Goal: Transaction & Acquisition: Purchase product/service

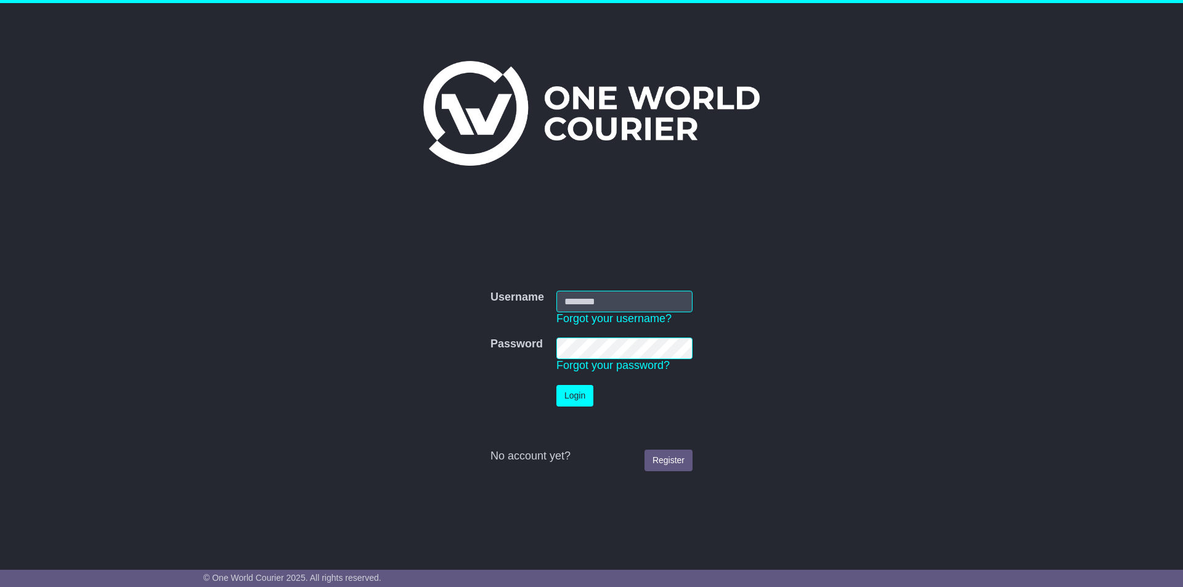
type input "**********"
click at [559, 399] on button "Login" at bounding box center [574, 396] width 37 height 22
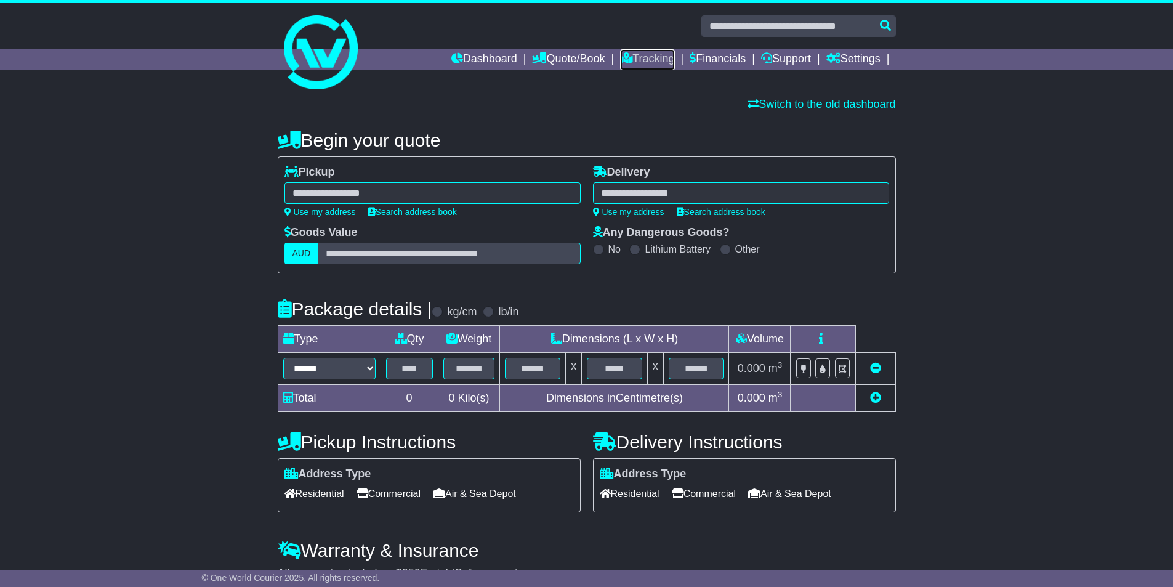
click at [645, 63] on link "Tracking" at bounding box center [647, 59] width 54 height 21
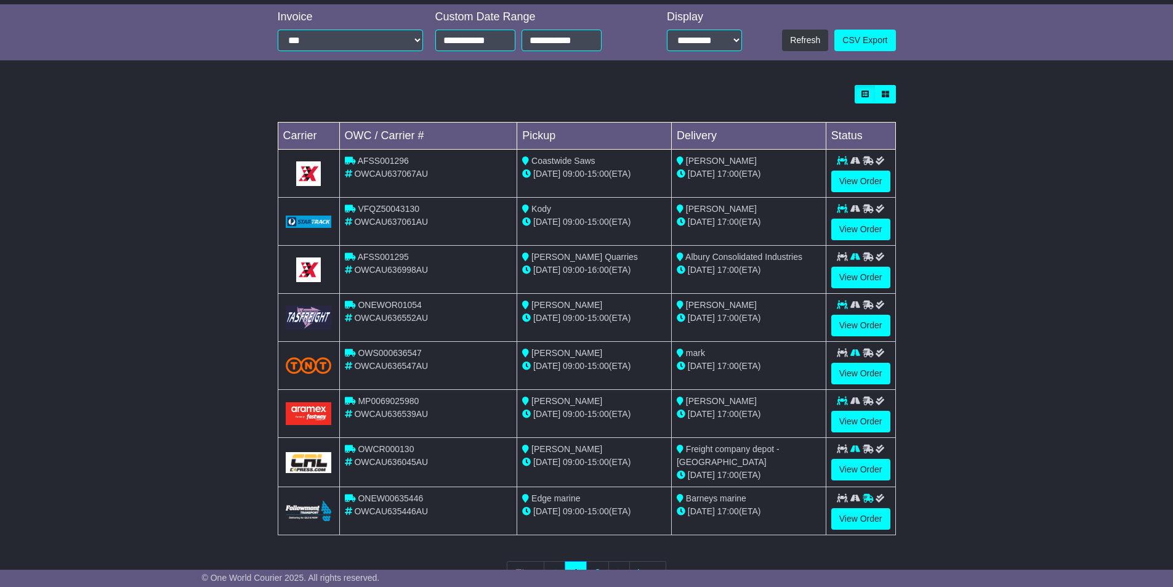
scroll to position [324, 0]
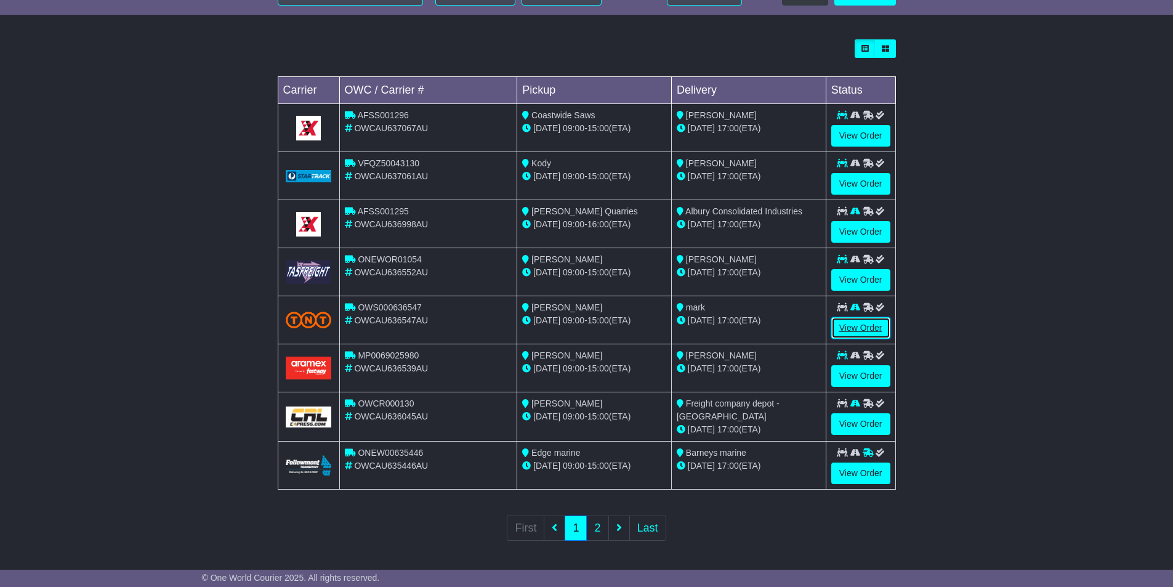
click at [857, 329] on link "View Order" at bounding box center [860, 328] width 59 height 22
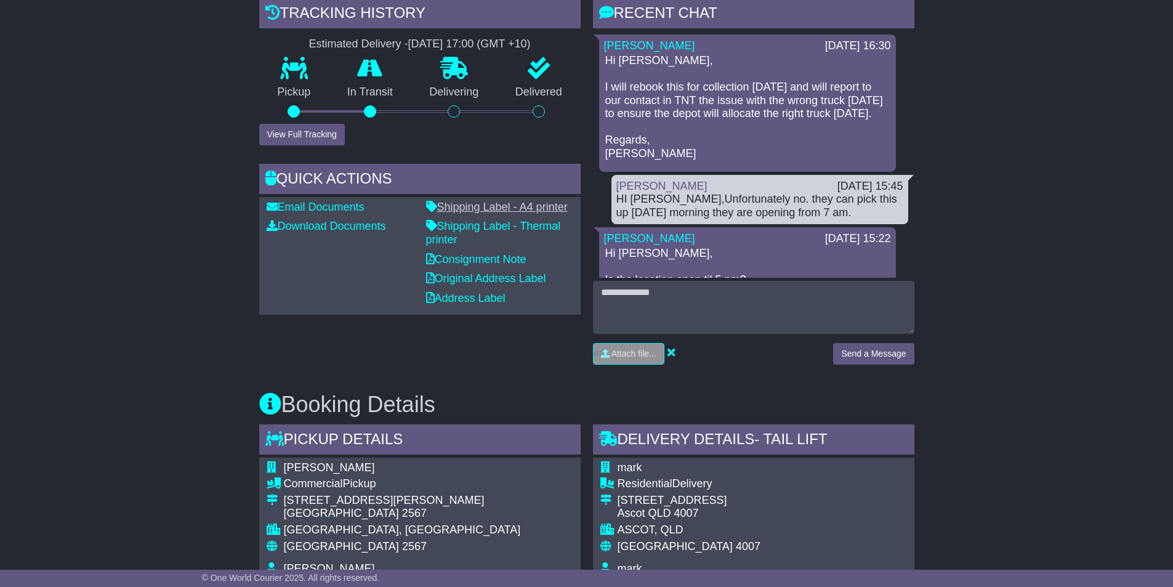
scroll to position [185, 0]
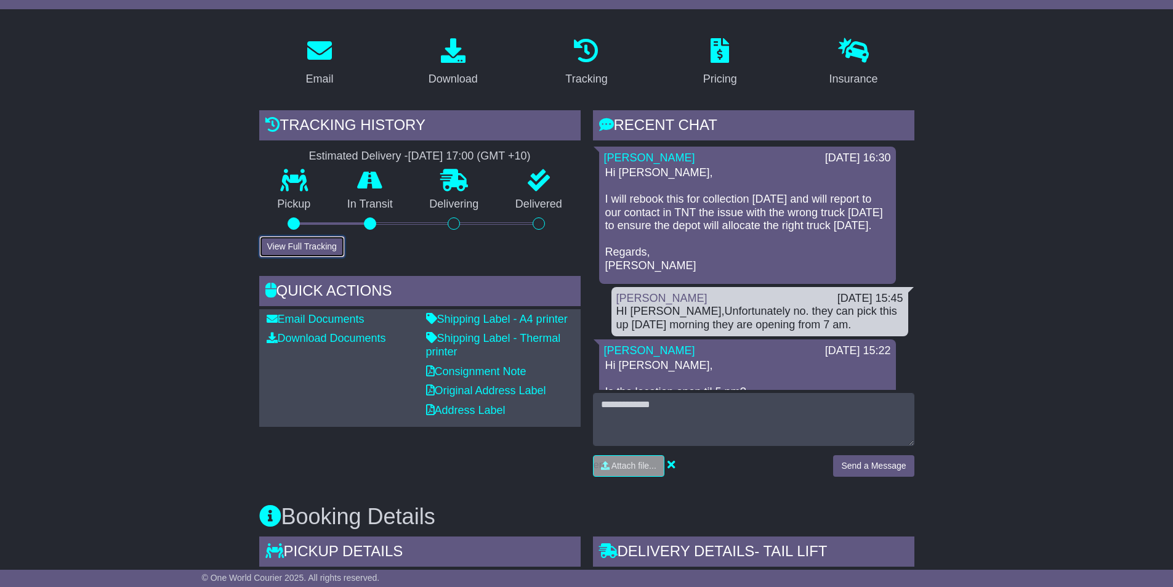
click at [318, 254] on button "View Full Tracking" at bounding box center [302, 247] width 86 height 22
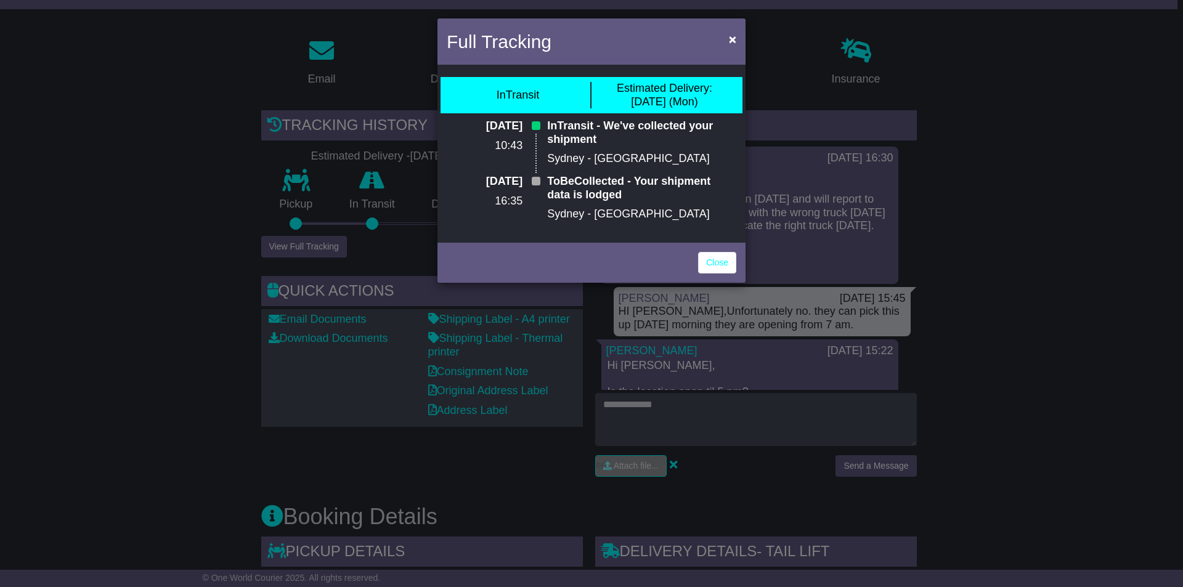
click at [240, 189] on div "Full Tracking × InTransit Estimated Delivery: 25 Aug (Mon) 22 Aug 2025 10:43 In…" at bounding box center [591, 293] width 1183 height 587
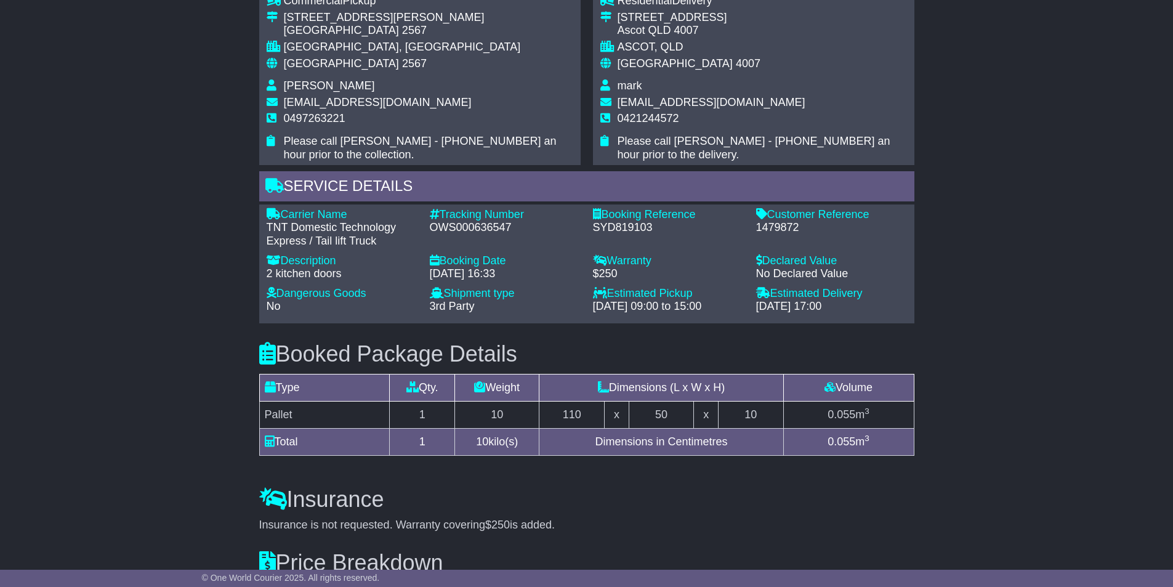
scroll to position [739, 0]
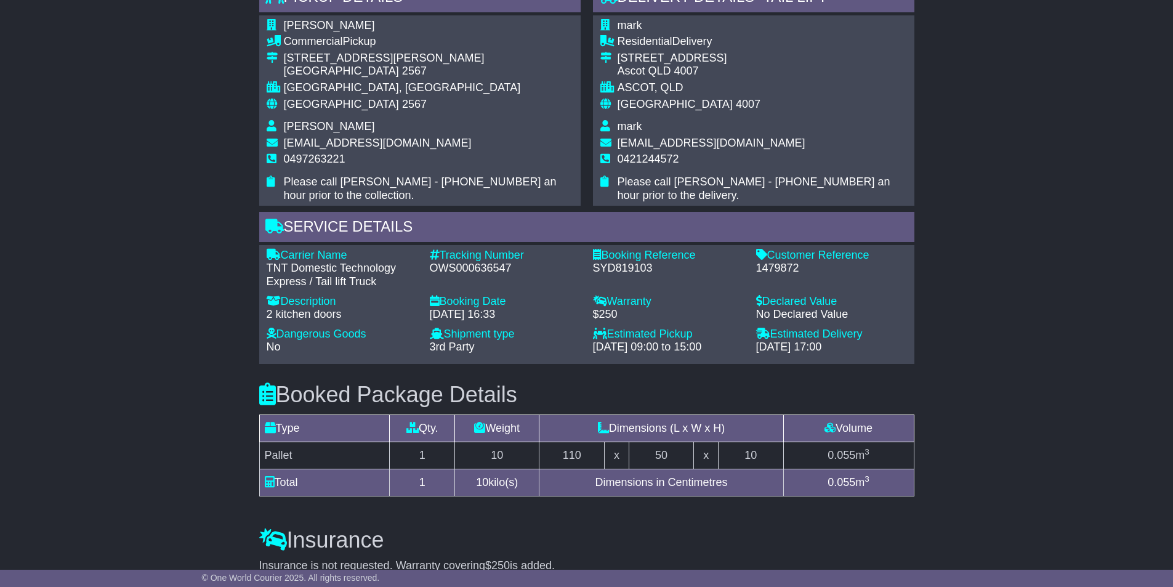
click at [470, 272] on div "OWS000636547" at bounding box center [505, 269] width 151 height 14
copy div "OWS000636547"
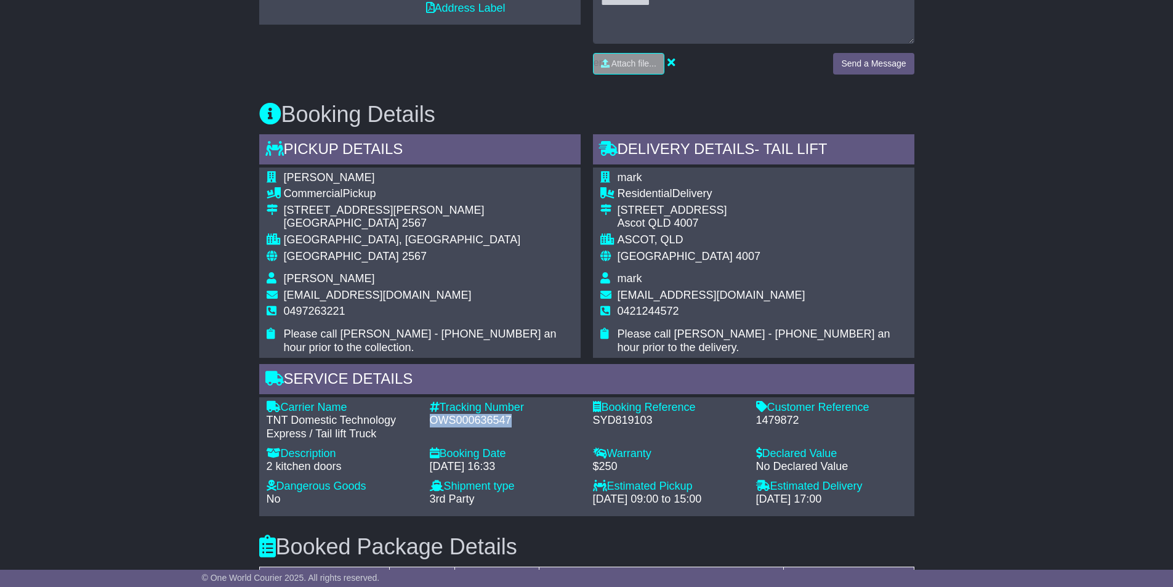
scroll to position [554, 0]
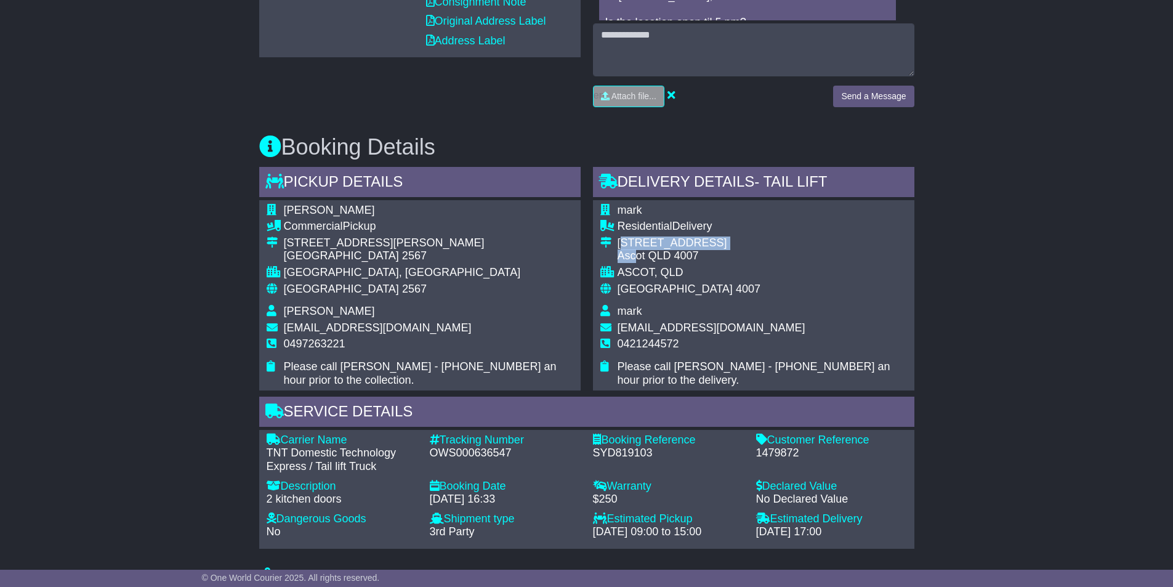
drag, startPoint x: 623, startPoint y: 243, endPoint x: 639, endPoint y: 251, distance: 17.4
click at [639, 251] on td "162 Yabba St Ascot QLD 4007" at bounding box center [762, 252] width 289 height 30
click at [639, 251] on div "Ascot QLD 4007" at bounding box center [762, 256] width 289 height 14
drag, startPoint x: 639, startPoint y: 251, endPoint x: 719, endPoint y: 252, distance: 80.7
click at [719, 252] on div "Ascot QLD 4007" at bounding box center [762, 256] width 289 height 14
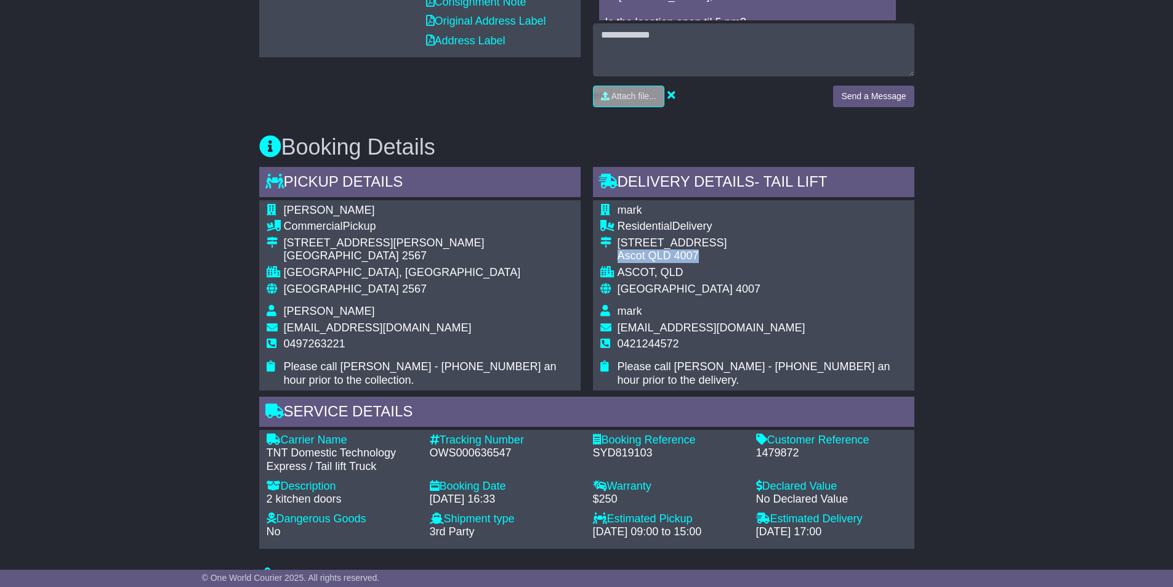
click at [719, 252] on div "Ascot QLD 4007" at bounding box center [762, 256] width 289 height 14
click at [713, 252] on div "Ascot QLD 4007" at bounding box center [762, 256] width 289 height 14
drag, startPoint x: 706, startPoint y: 252, endPoint x: 628, endPoint y: 240, distance: 78.6
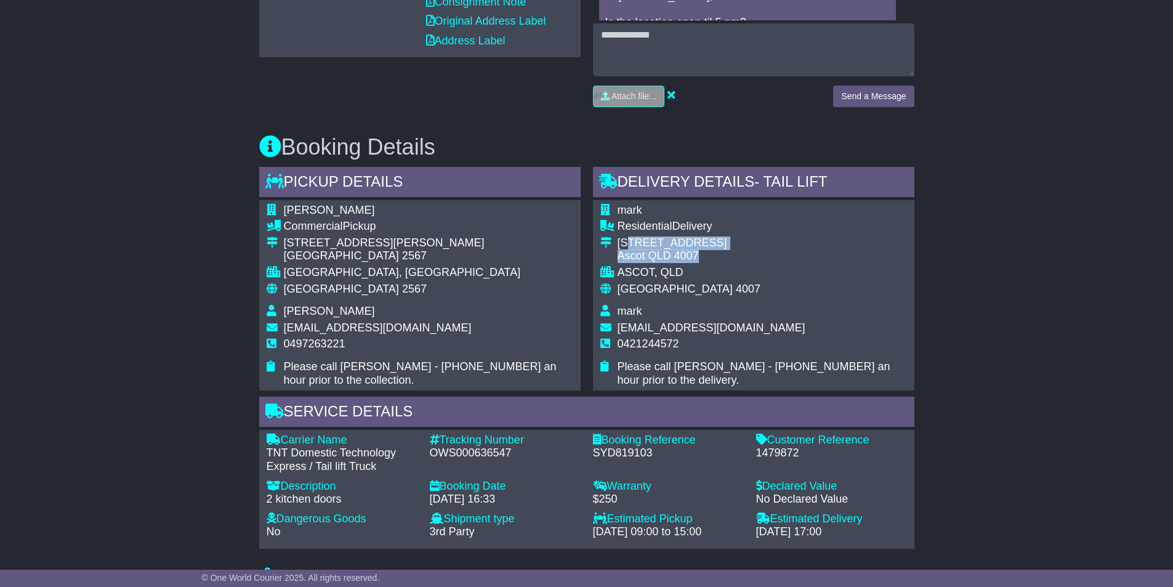
click at [628, 240] on td "162 Yabba St Ascot QLD 4007" at bounding box center [762, 252] width 289 height 30
click at [623, 240] on div "[STREET_ADDRESS]" at bounding box center [762, 244] width 289 height 14
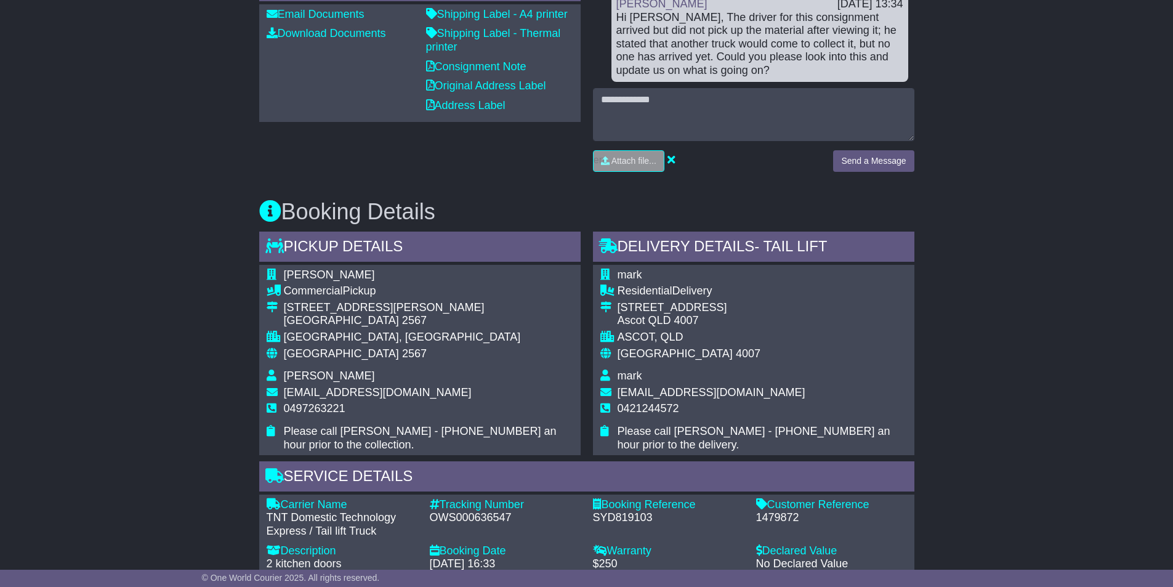
scroll to position [613, 0]
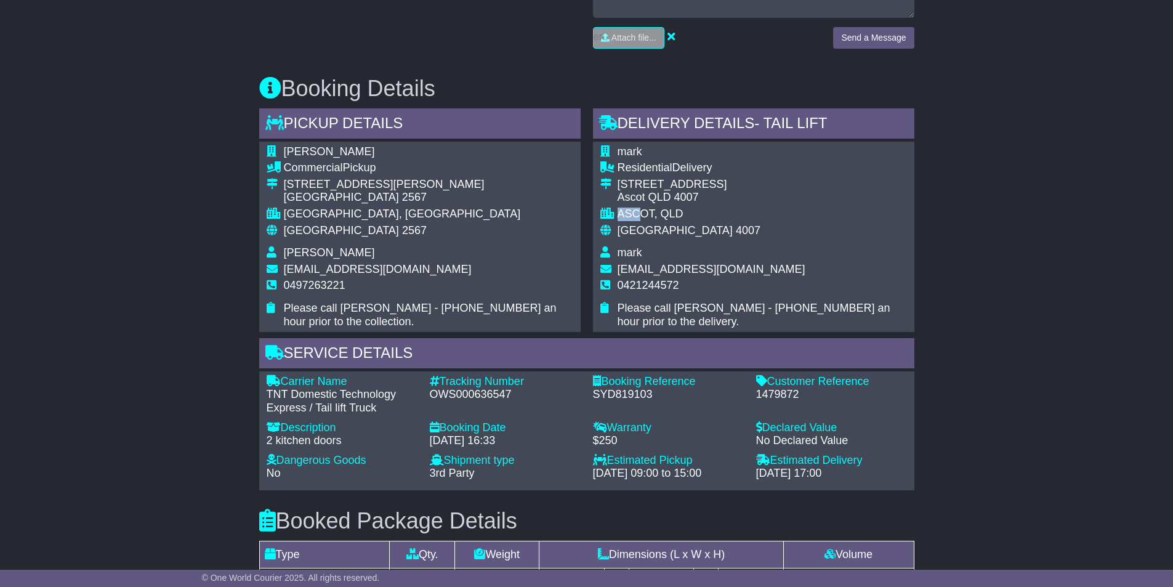
drag, startPoint x: 618, startPoint y: 214, endPoint x: 641, endPoint y: 214, distance: 22.8
click at [637, 214] on div "ASCOT, QLD" at bounding box center [762, 215] width 289 height 14
click at [697, 212] on div "ASCOT, QLD" at bounding box center [762, 215] width 289 height 14
click at [692, 208] on div "ASCOT, QLD" at bounding box center [762, 215] width 289 height 14
click at [618, 182] on div "[STREET_ADDRESS]" at bounding box center [762, 185] width 289 height 14
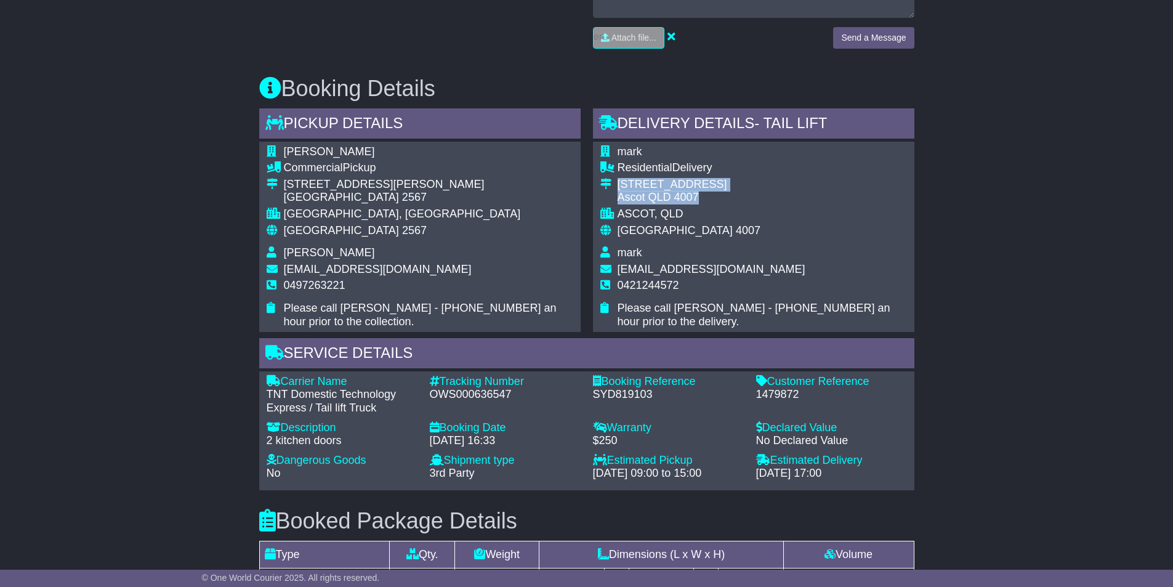
drag, startPoint x: 618, startPoint y: 182, endPoint x: 685, endPoint y: 201, distance: 70.0
click at [684, 201] on td "162 Yabba St Ascot QLD 4007" at bounding box center [762, 193] width 289 height 30
click at [685, 201] on div "Ascot QLD 4007" at bounding box center [762, 198] width 289 height 14
click at [703, 199] on div "Ascot QLD 4007" at bounding box center [762, 198] width 289 height 14
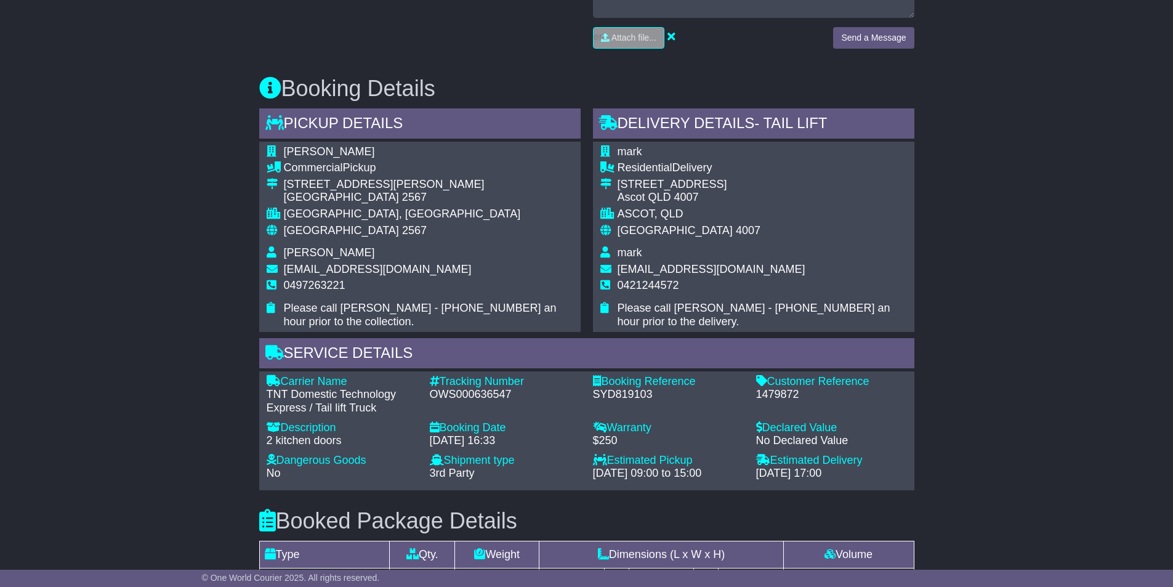
drag, startPoint x: 701, startPoint y: 198, endPoint x: 674, endPoint y: 191, distance: 27.9
click at [676, 192] on div "Ascot QLD 4007" at bounding box center [762, 198] width 289 height 14
click at [642, 180] on div "[STREET_ADDRESS]" at bounding box center [762, 185] width 289 height 14
click at [634, 180] on div "[STREET_ADDRESS]" at bounding box center [762, 185] width 289 height 14
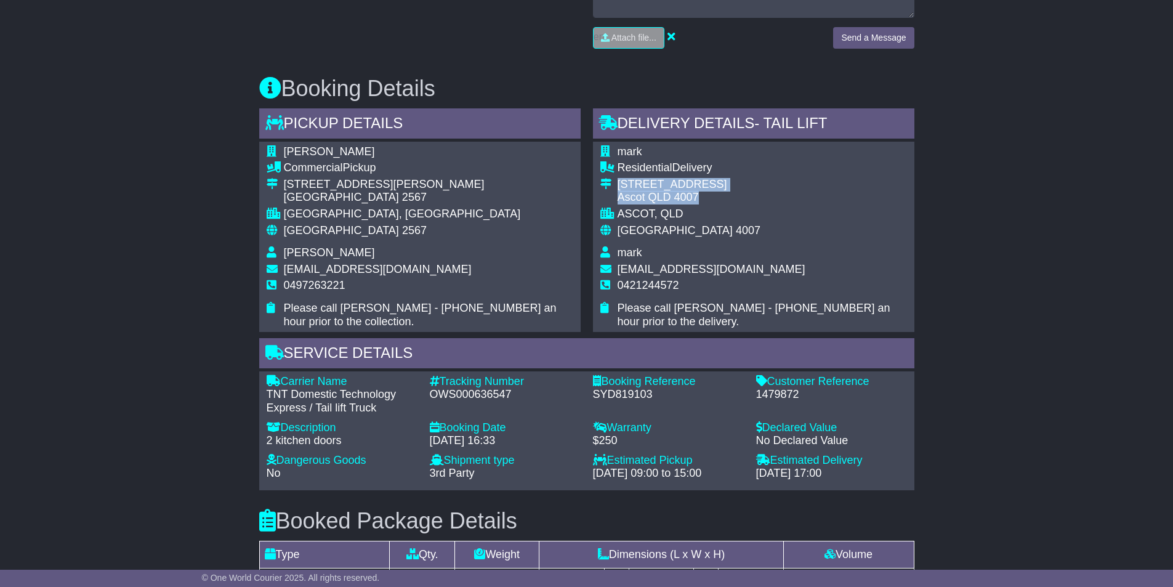
drag, startPoint x: 620, startPoint y: 183, endPoint x: 702, endPoint y: 195, distance: 82.8
click at [702, 195] on td "162 Yabba St Ascot QLD 4007" at bounding box center [762, 193] width 289 height 30
copy td "162 Yabba St Ascot QLD 4007"
click at [700, 193] on div "Ascot QLD 4007" at bounding box center [762, 198] width 289 height 14
drag, startPoint x: 690, startPoint y: 193, endPoint x: 622, endPoint y: 178, distance: 70.1
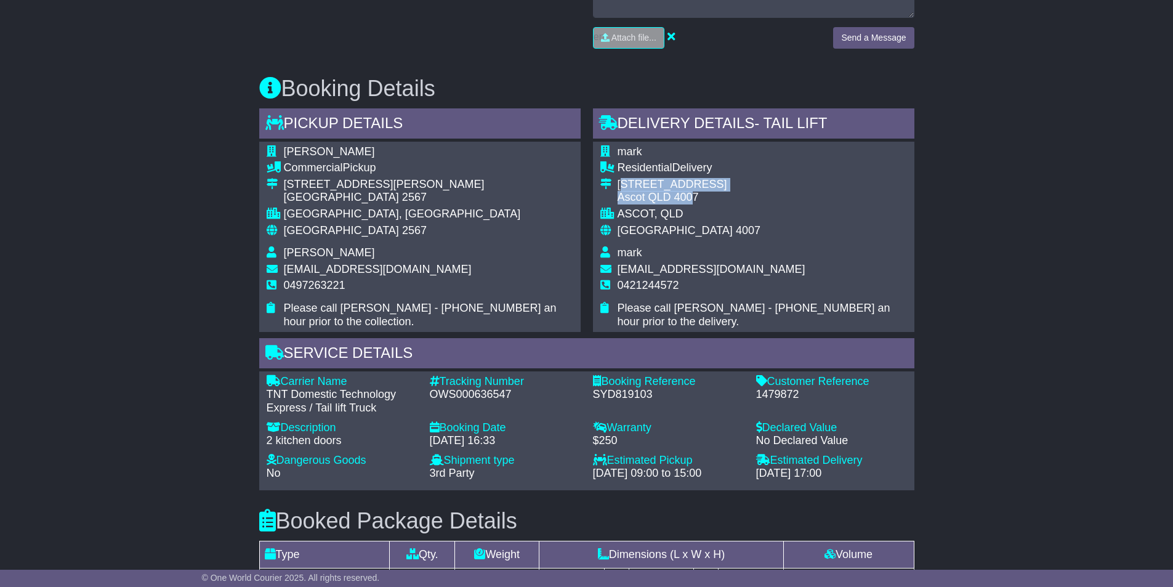
click at [622, 178] on td "162 Yabba St Ascot QLD 4007" at bounding box center [762, 193] width 289 height 30
copy td "62 Yabba St Ascot QLD 400"
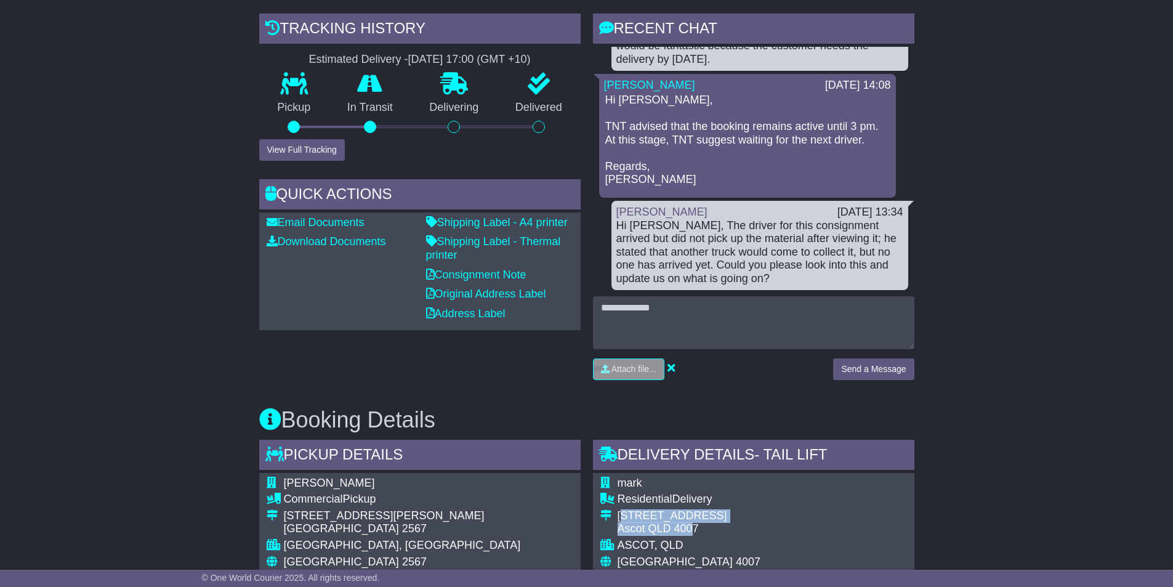
scroll to position [185, 0]
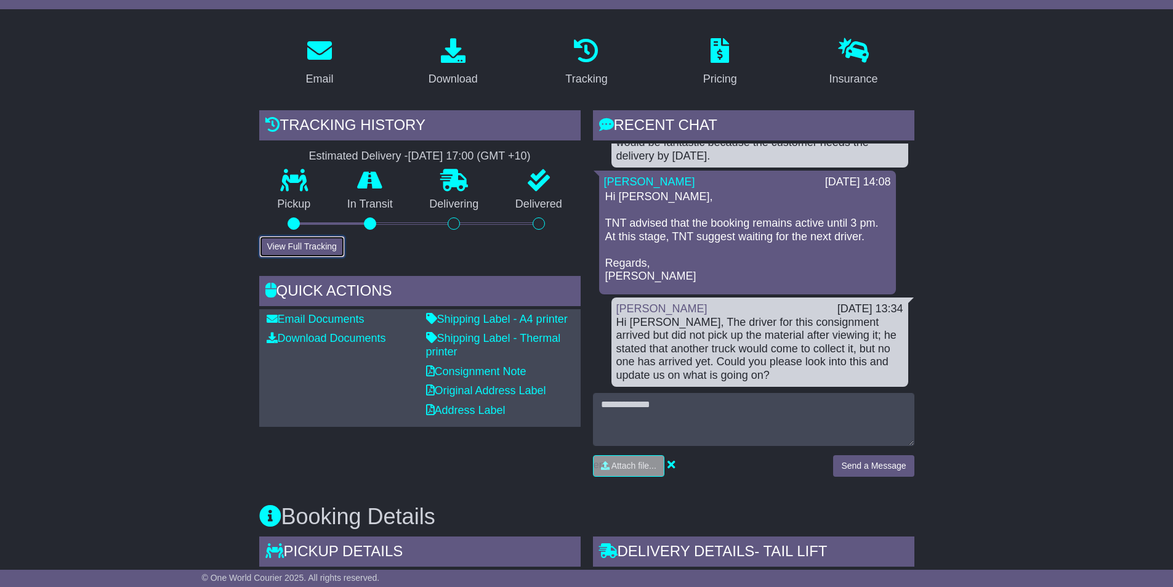
click at [323, 248] on button "View Full Tracking" at bounding box center [302, 247] width 86 height 22
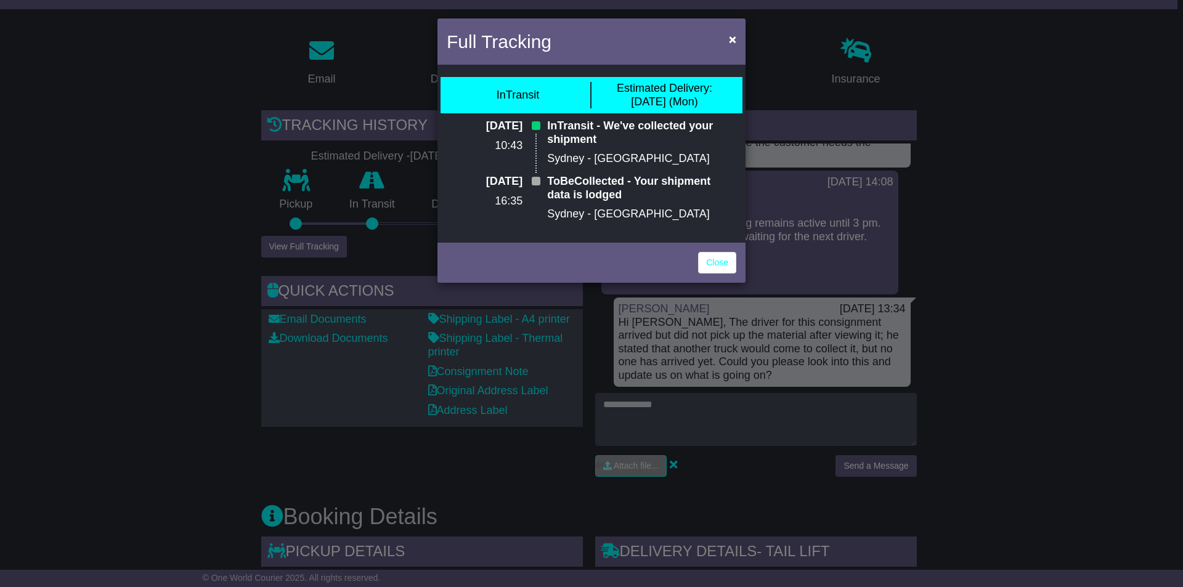
click at [196, 196] on div "Full Tracking × InTransit Estimated Delivery: 25 Aug (Mon) 22 Aug 2025 10:43 In…" at bounding box center [591, 293] width 1183 height 587
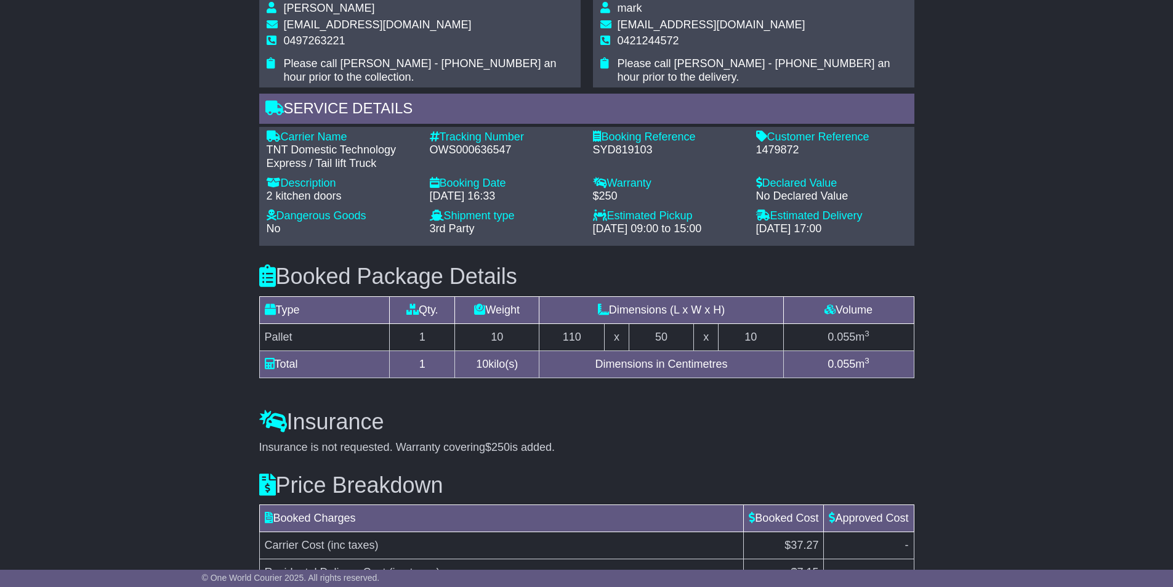
scroll to position [924, 0]
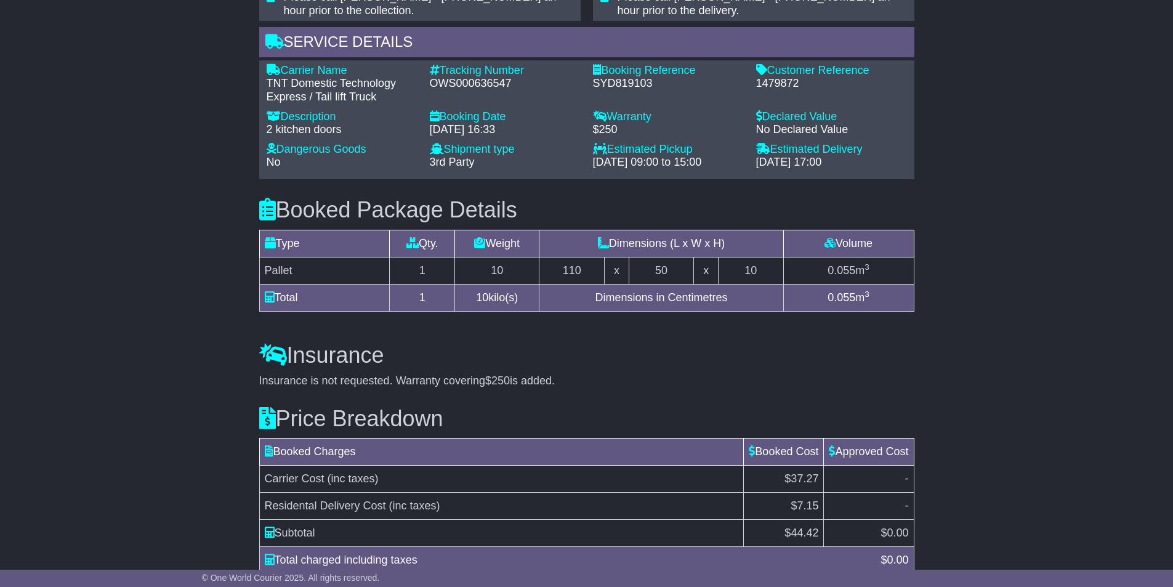
click at [461, 86] on div "OWS000636547" at bounding box center [505, 84] width 151 height 14
copy div "OWS000636547"
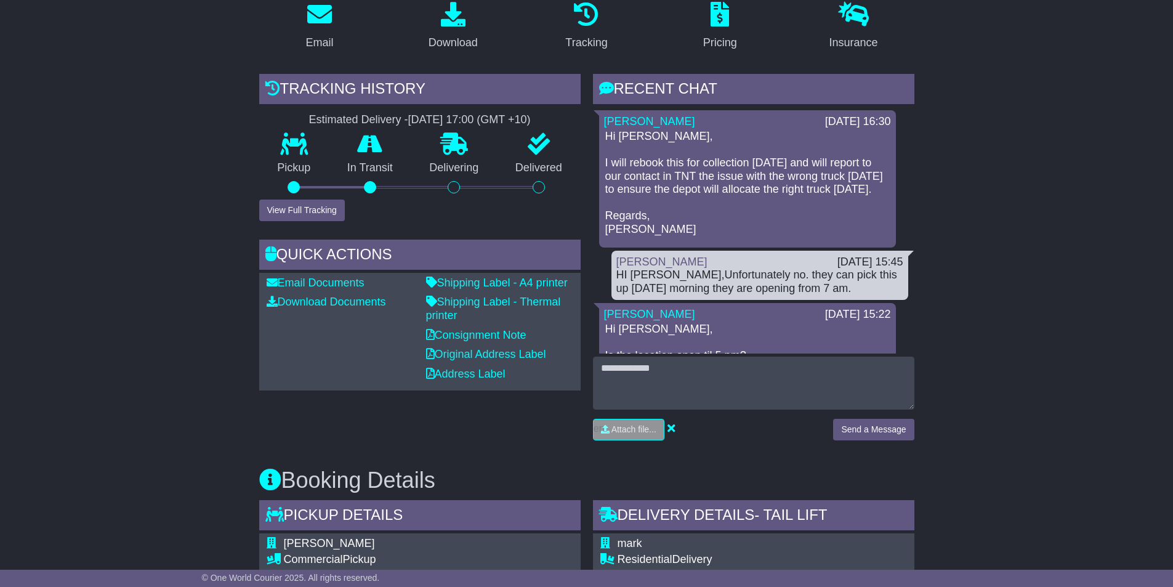
scroll to position [0, 0]
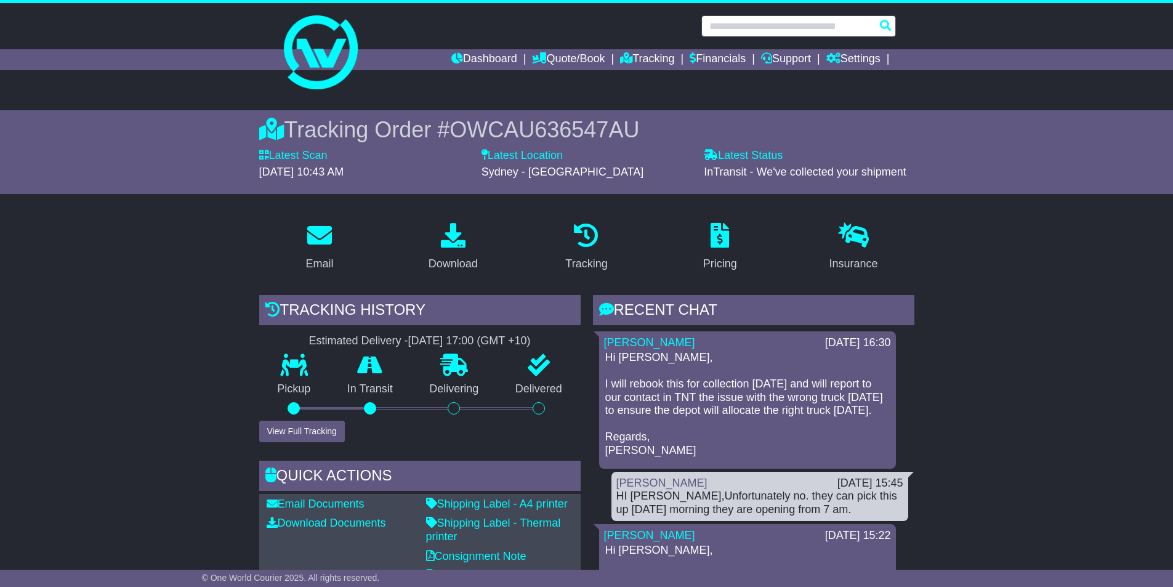
click at [769, 25] on input "text" at bounding box center [799, 26] width 195 height 22
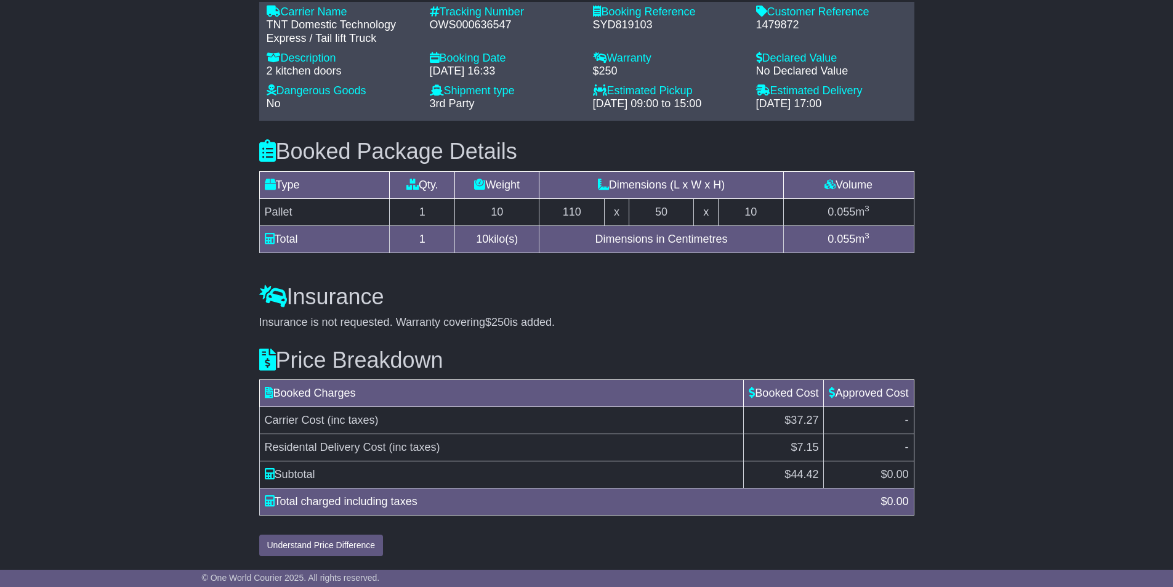
scroll to position [798, 0]
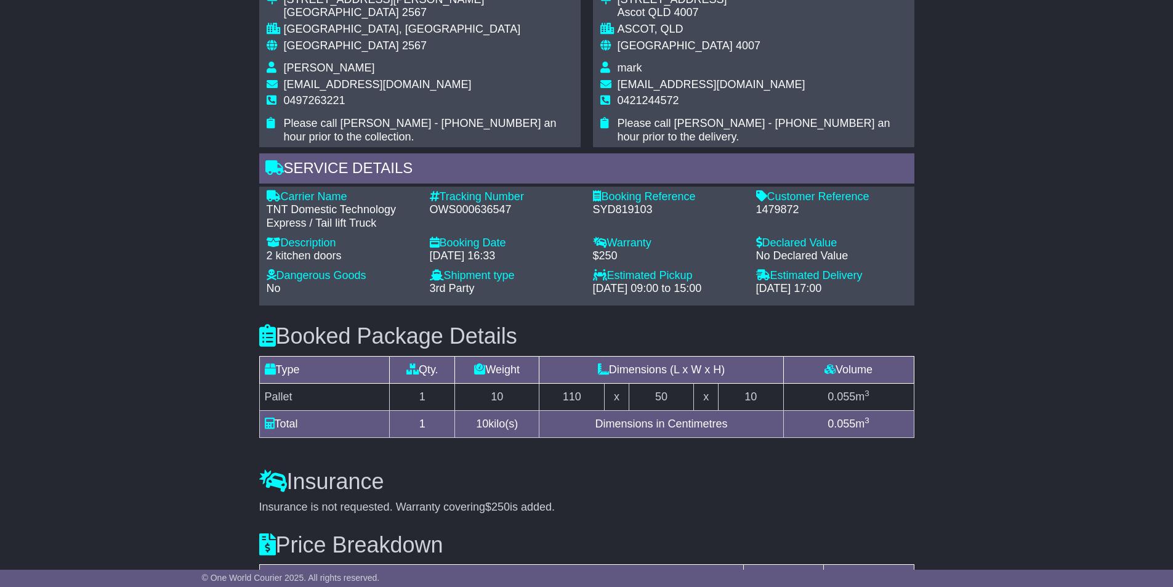
click at [486, 212] on div "OWS000636547" at bounding box center [505, 210] width 151 height 14
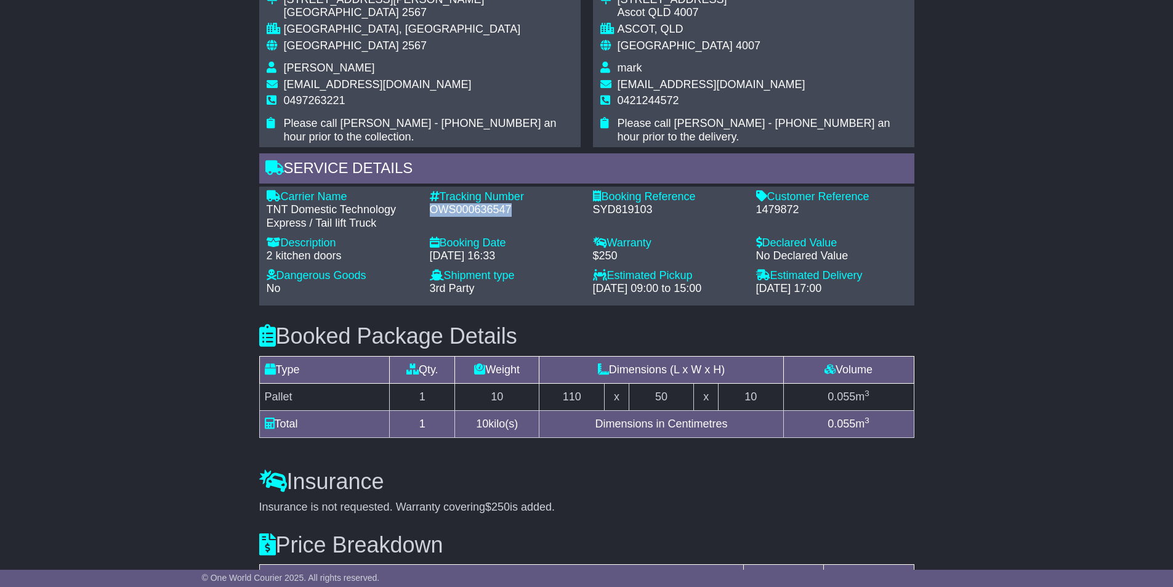
copy div "OWS000636547"
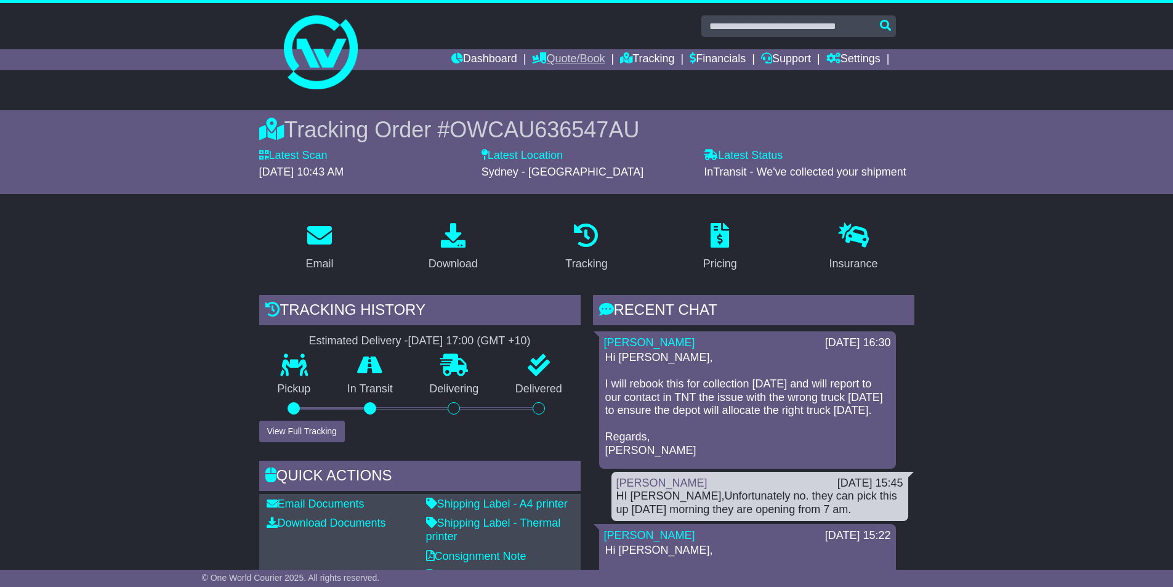
click at [559, 68] on link "Quote/Book" at bounding box center [568, 59] width 73 height 21
click at [555, 78] on link "Domestic" at bounding box center [581, 81] width 97 height 14
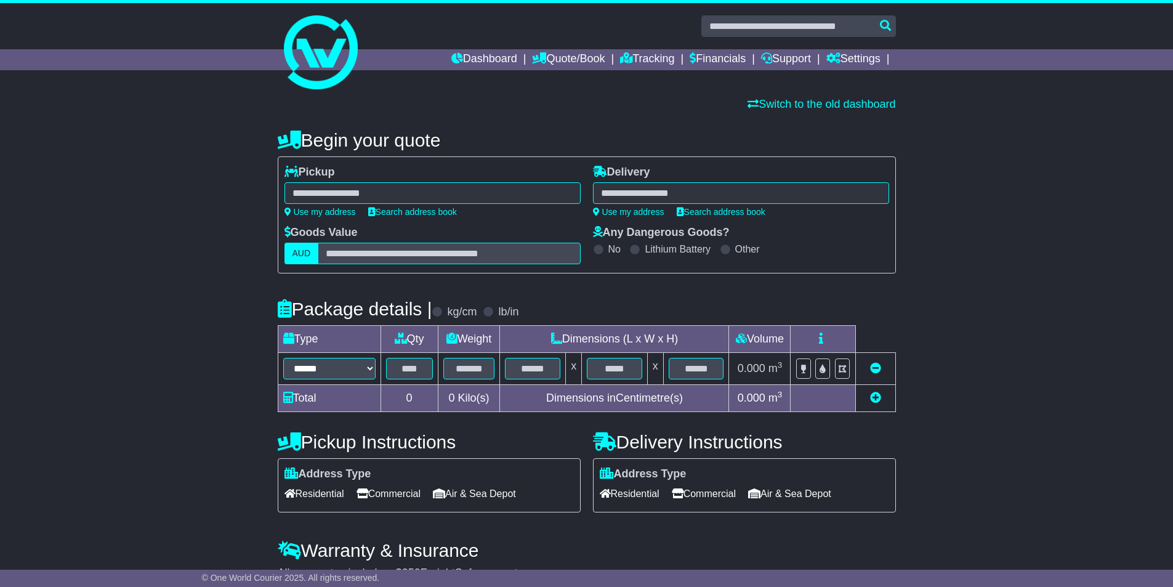
drag, startPoint x: 0, startPoint y: 0, endPoint x: 398, endPoint y: 190, distance: 441.6
click at [398, 190] on div at bounding box center [433, 193] width 296 height 22
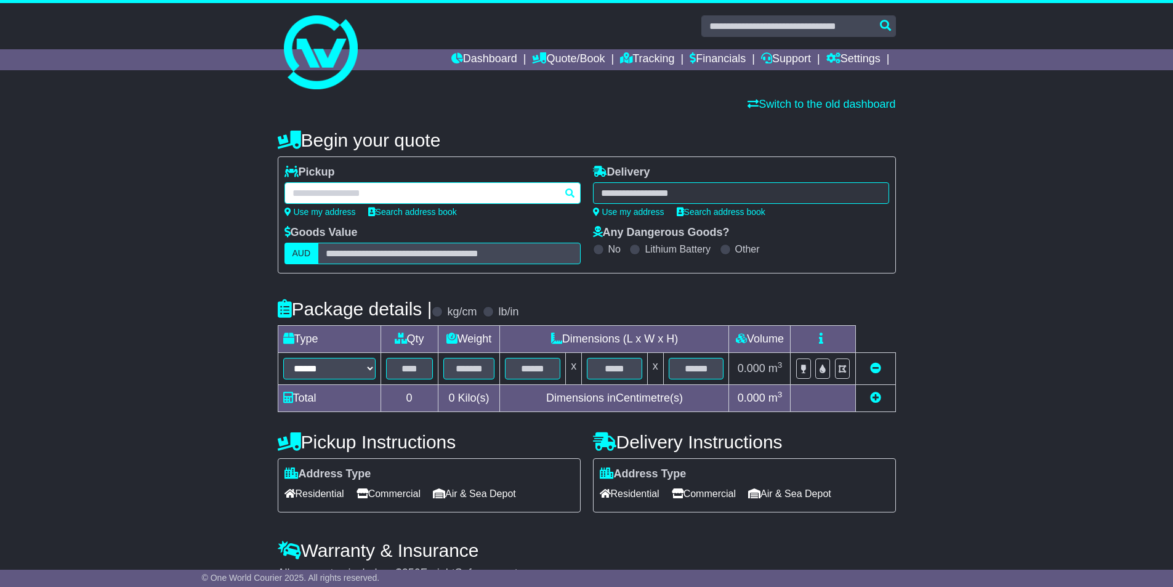
paste input "*********"
type input "*********"
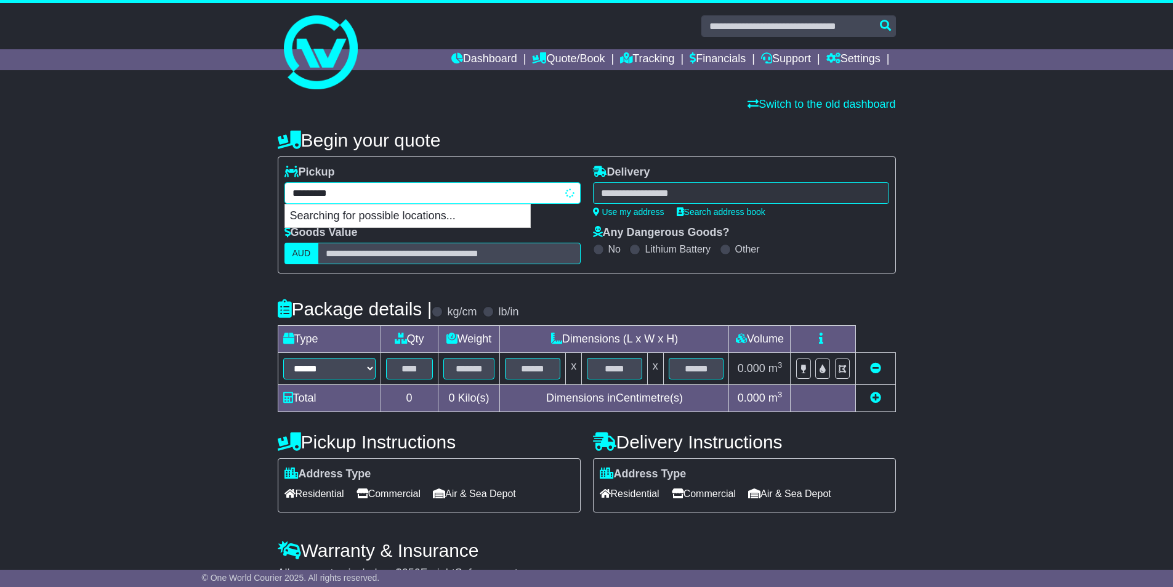
click at [398, 190] on input "*********" at bounding box center [433, 193] width 296 height 22
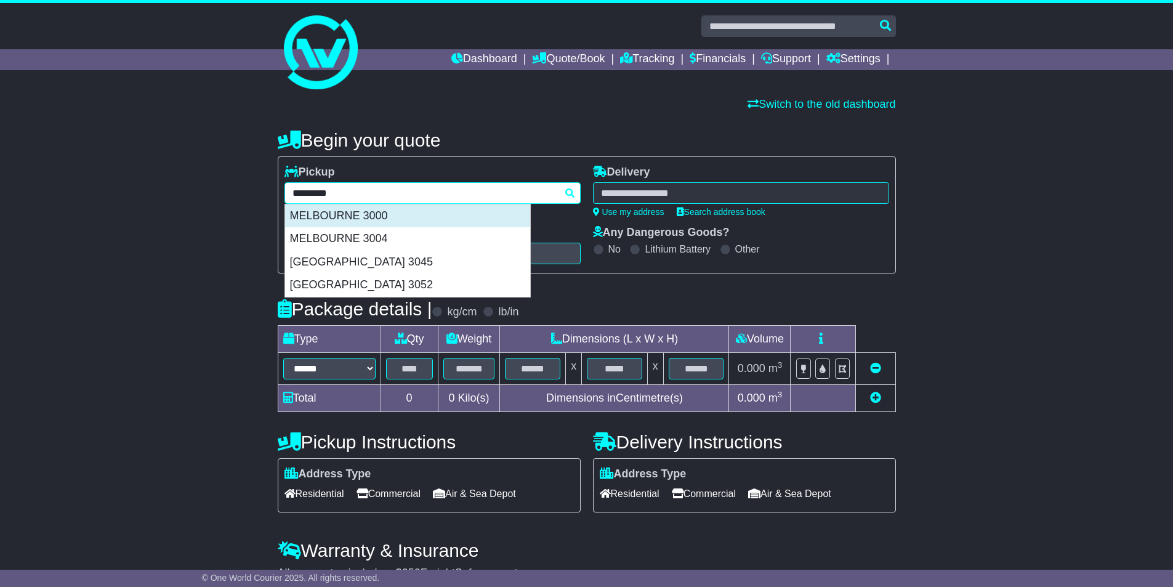
click at [340, 213] on div "MELBOURNE 3000" at bounding box center [407, 215] width 245 height 23
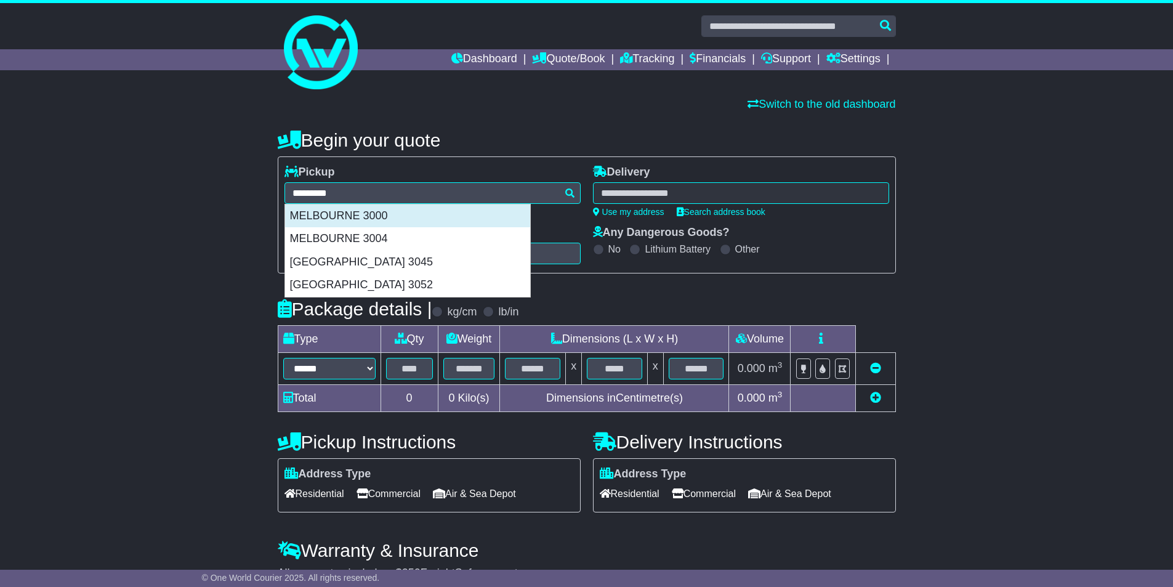
type input "**********"
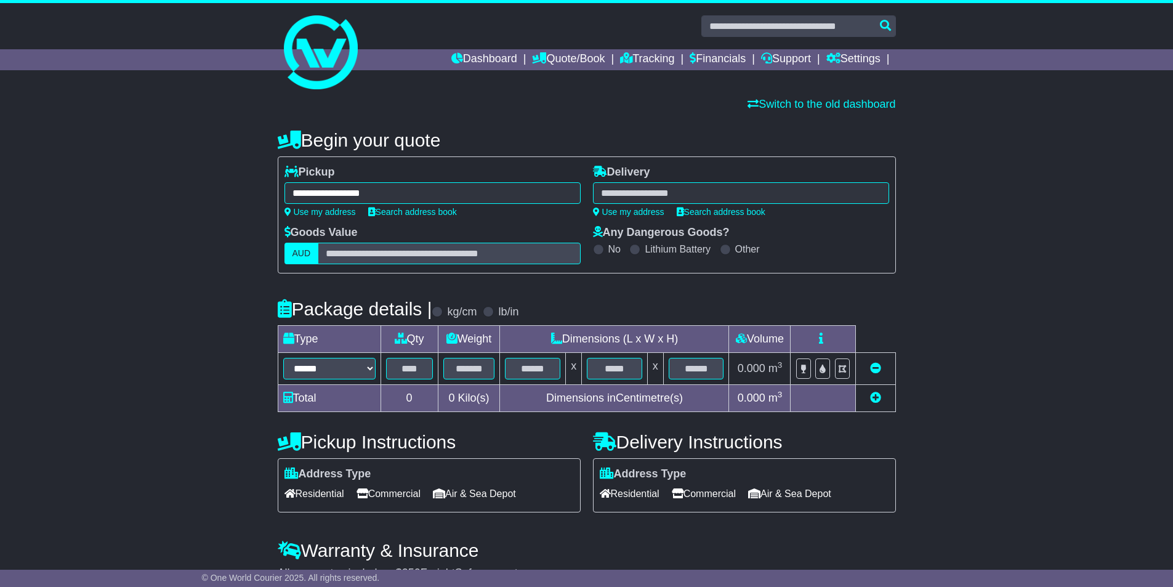
click at [721, 201] on div at bounding box center [741, 193] width 296 height 22
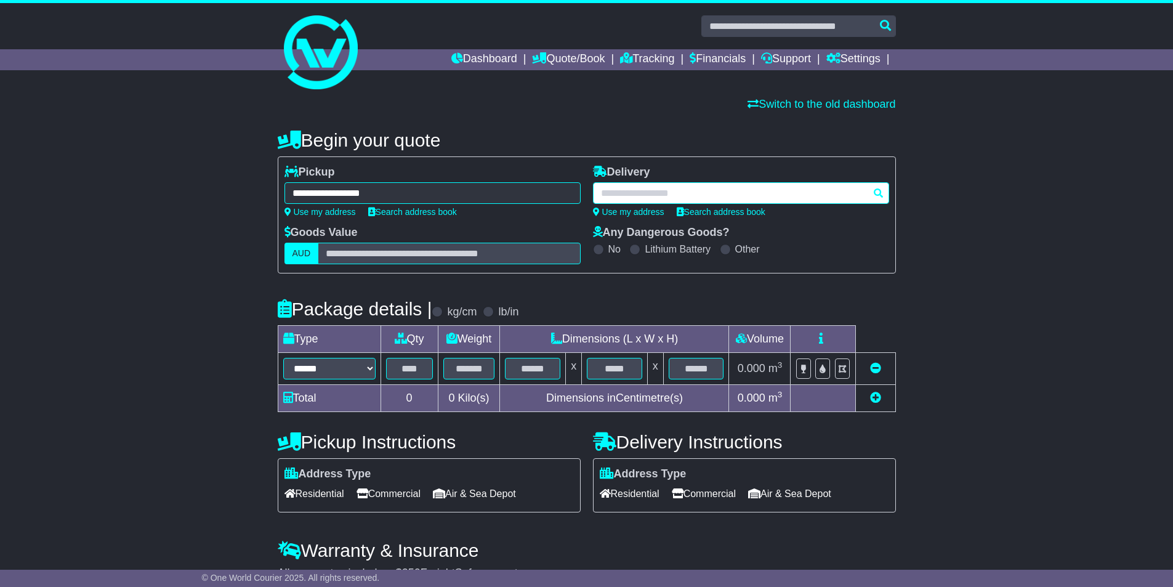
paste input "********"
type input "********"
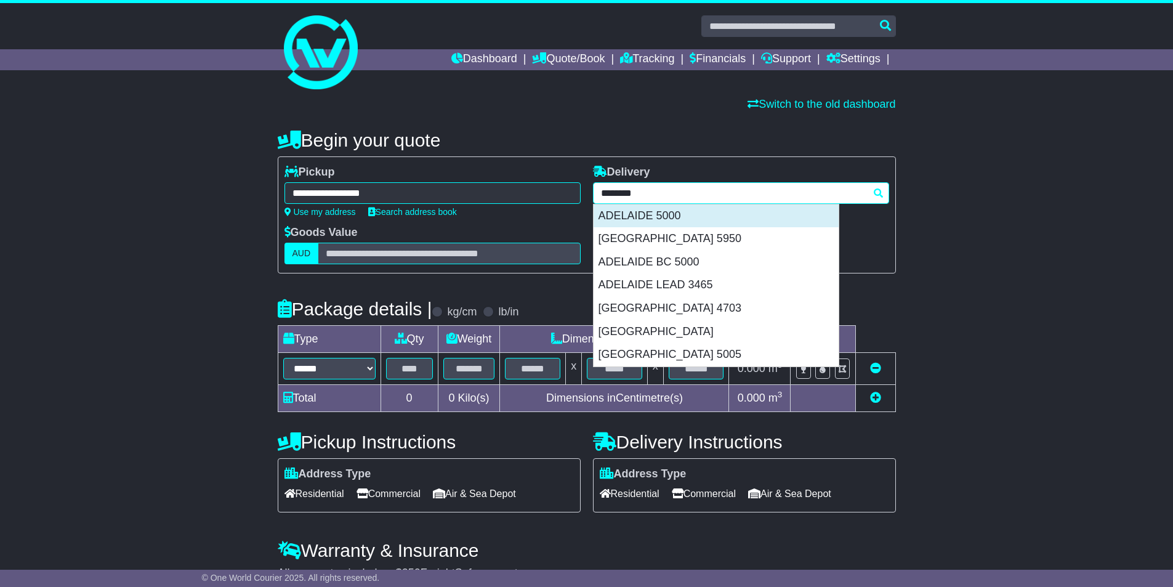
click at [703, 206] on div "ADELAIDE 5000" at bounding box center [716, 215] width 245 height 23
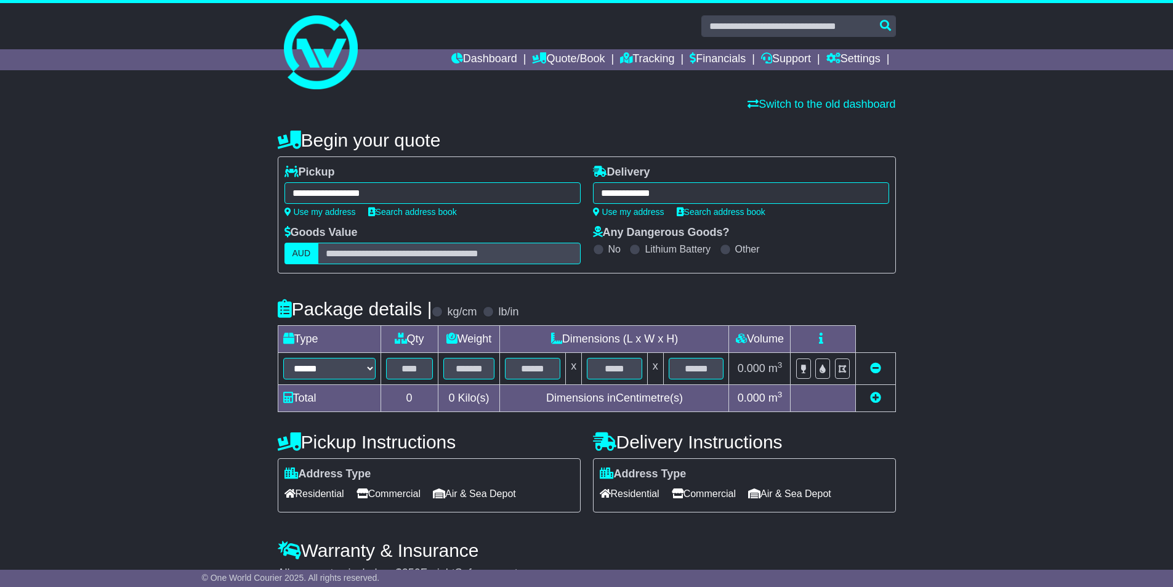
type input "**********"
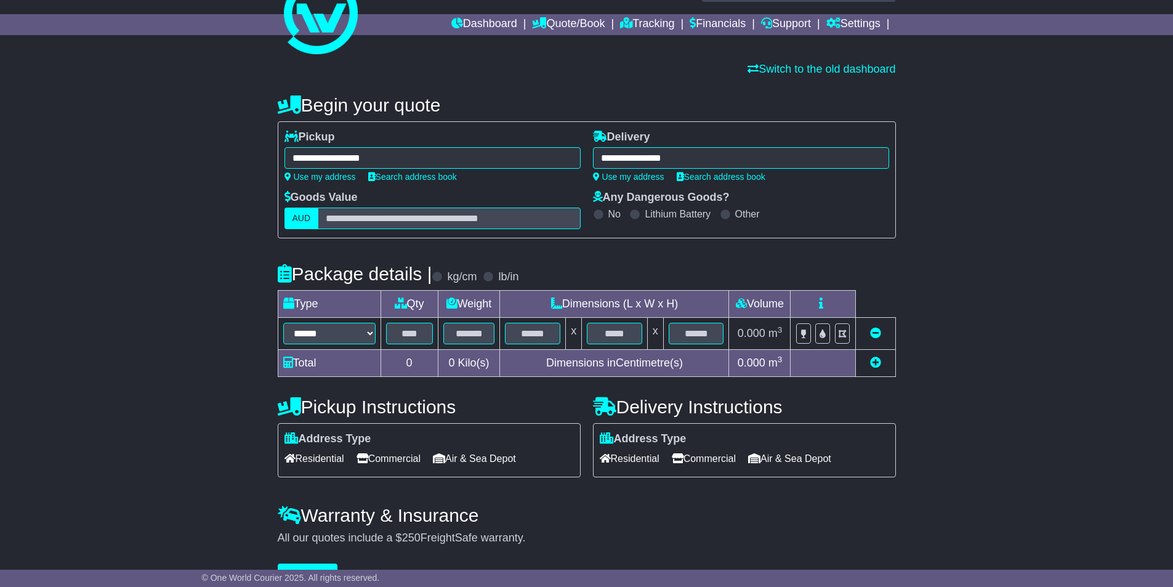
scroll to position [64, 0]
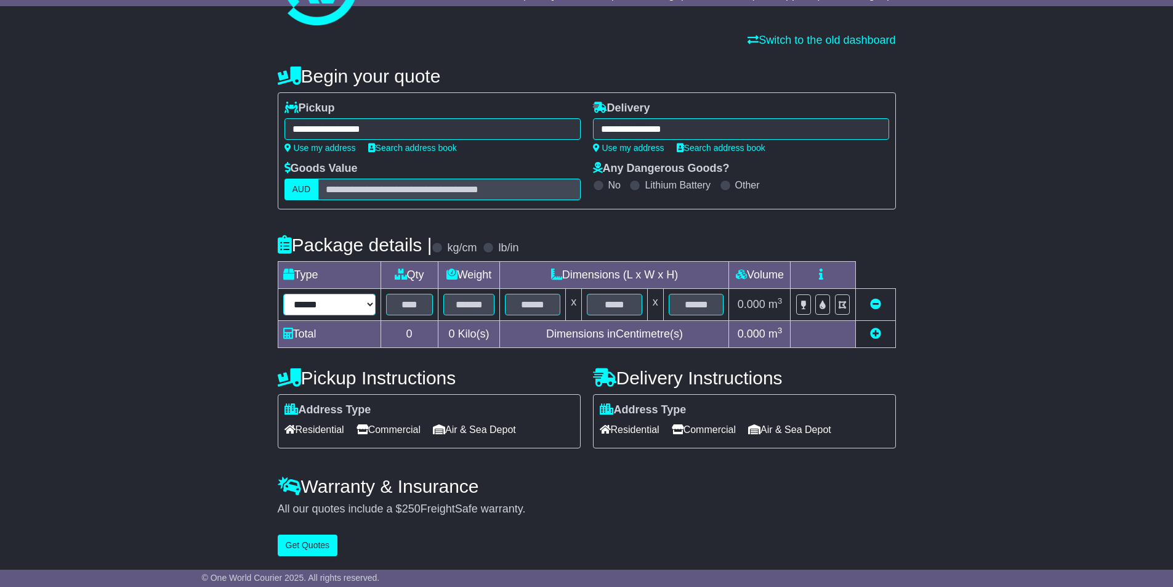
click at [341, 313] on select "****** ****** *** ******** ***** **** **** ****** *** *******" at bounding box center [329, 305] width 92 height 22
select select "*****"
click at [283, 294] on select "****** ****** *** ******** ***** **** **** ****** *** *******" at bounding box center [329, 305] width 92 height 22
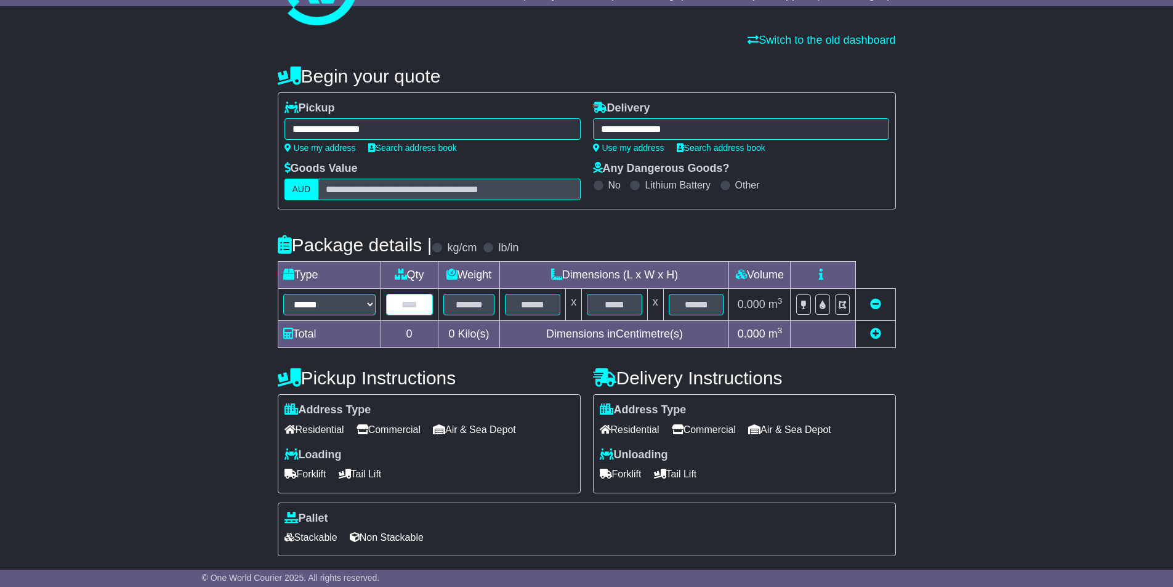
click at [408, 308] on input "text" at bounding box center [409, 305] width 47 height 22
type input "*"
click at [968, 155] on div "**********" at bounding box center [586, 362] width 1173 height 617
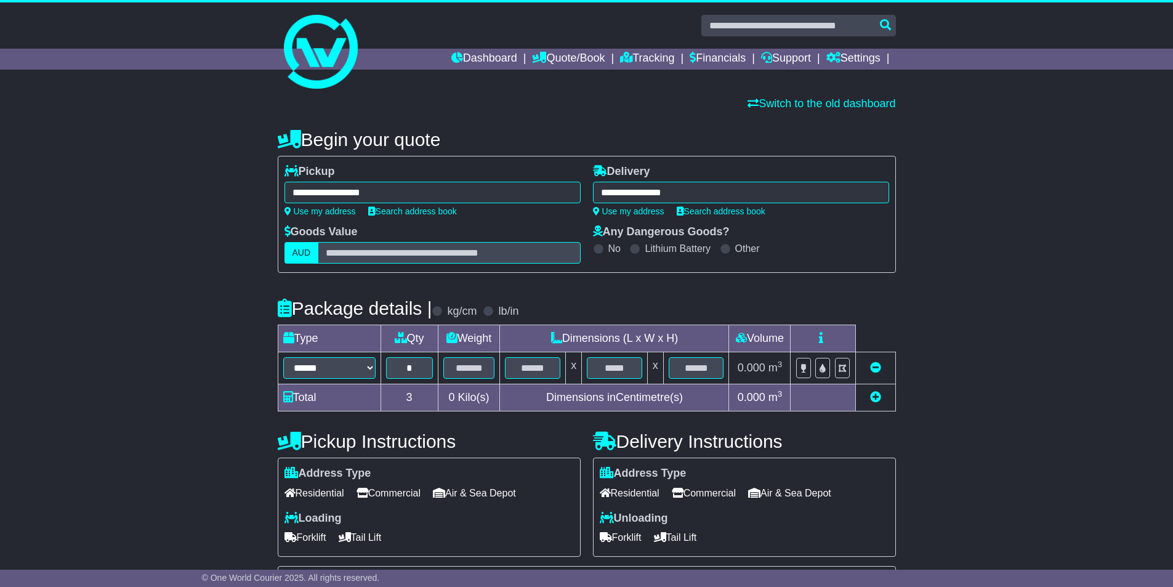
scroll to position [0, 0]
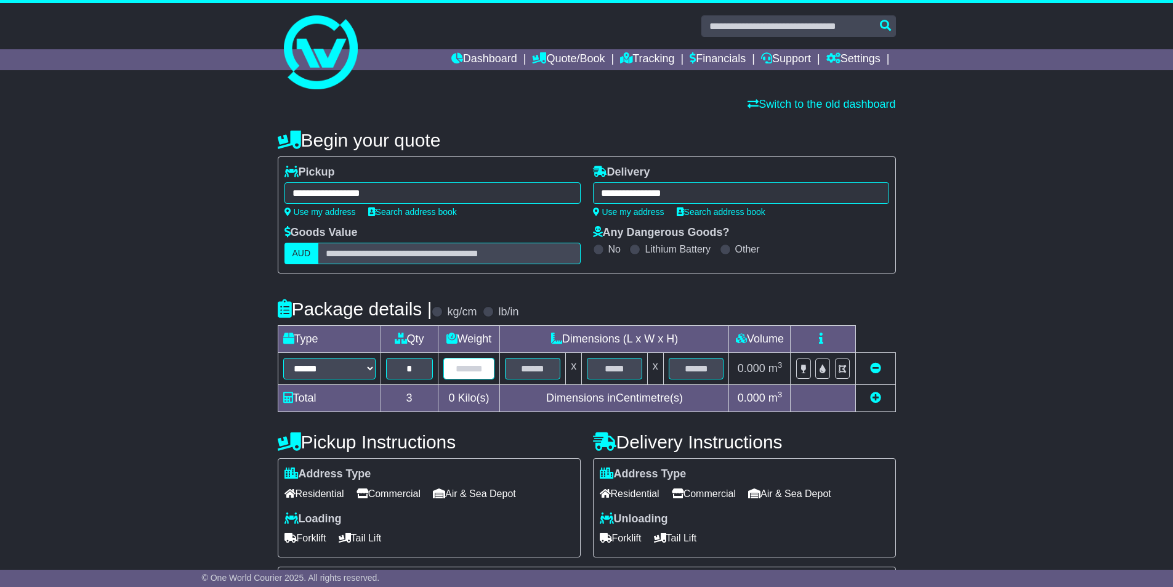
click at [474, 369] on input "text" at bounding box center [469, 369] width 52 height 22
type input "***"
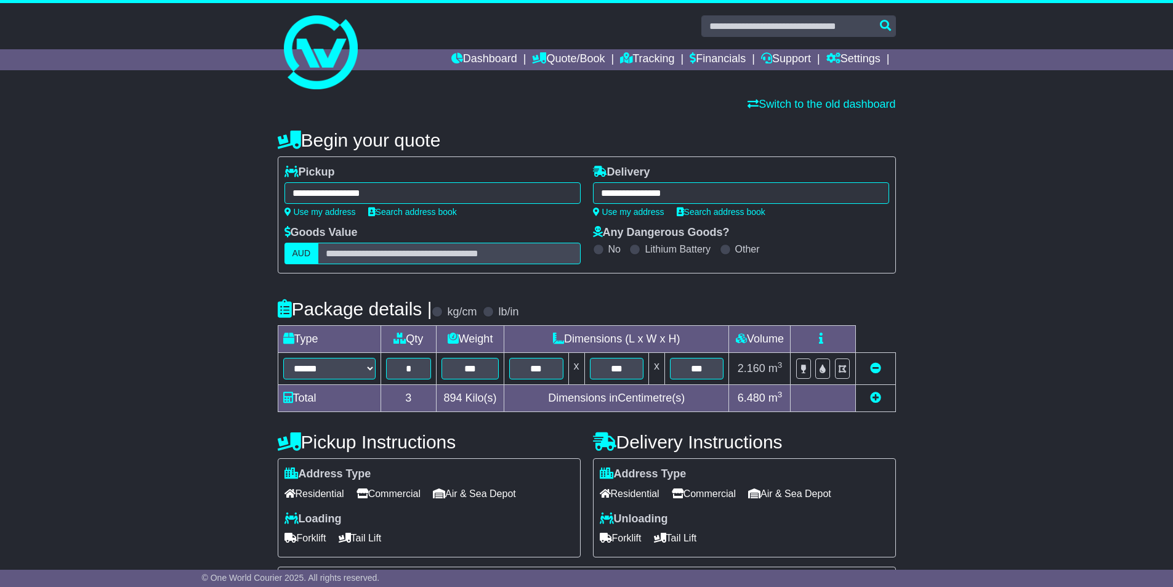
scroll to position [172, 0]
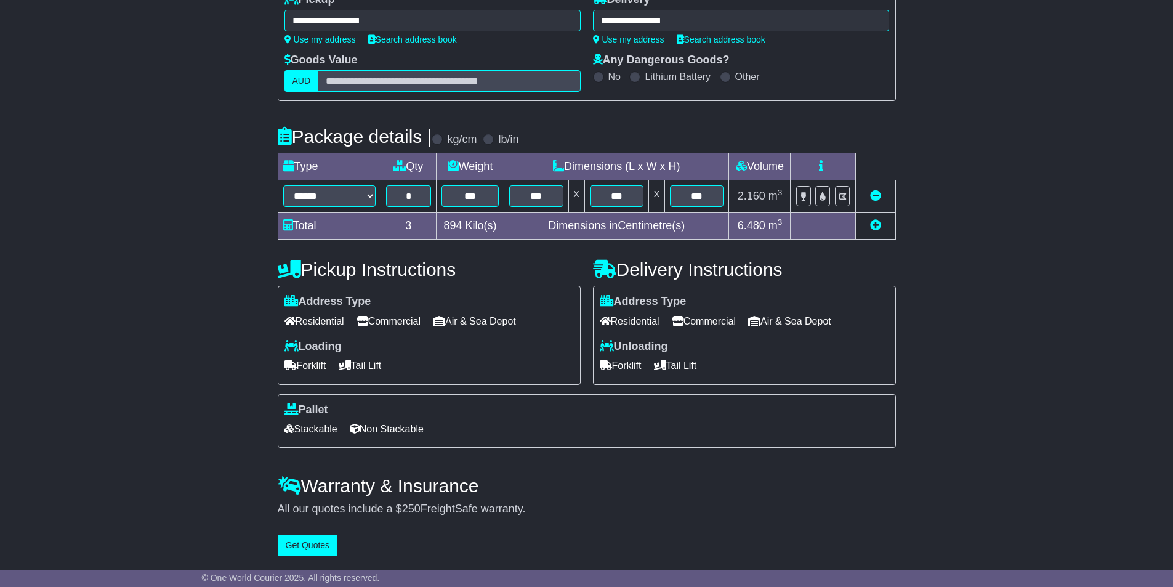
drag, startPoint x: 541, startPoint y: 373, endPoint x: 1118, endPoint y: 291, distance: 582.9
click at [1118, 291] on div "**********" at bounding box center [586, 253] width 1173 height 617
click at [374, 325] on span "Commercial" at bounding box center [389, 321] width 64 height 19
click at [690, 329] on span "Commercial" at bounding box center [704, 321] width 64 height 19
click at [315, 369] on span "Forklift" at bounding box center [306, 365] width 42 height 19
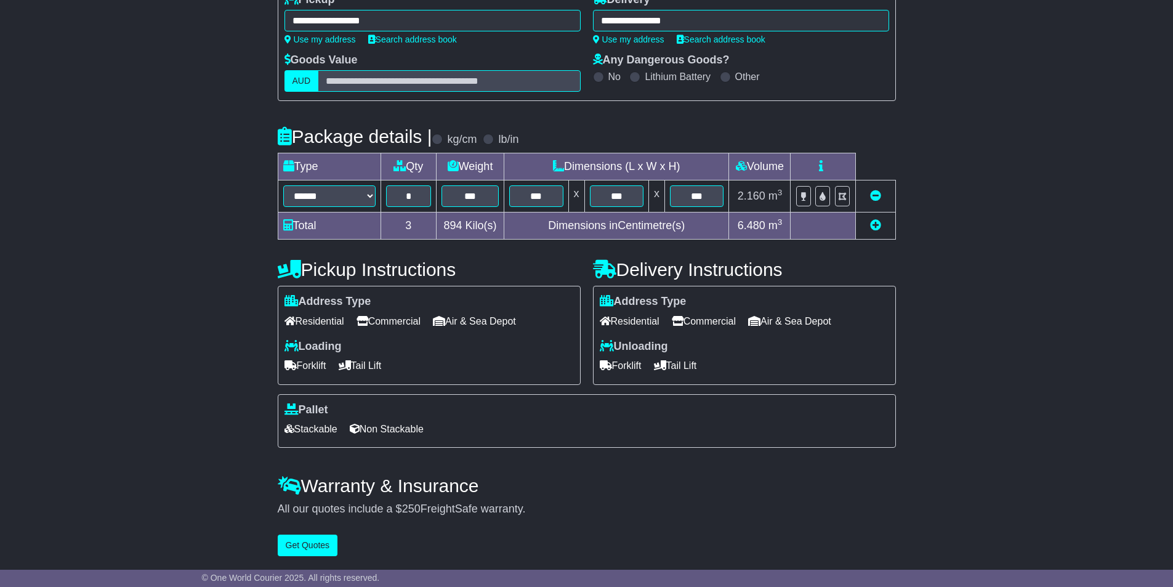
click at [615, 362] on span "Forklift" at bounding box center [621, 365] width 42 height 19
click at [328, 424] on span "Stackable" at bounding box center [311, 428] width 53 height 19
click at [321, 538] on button "Get Quotes" at bounding box center [308, 546] width 60 height 22
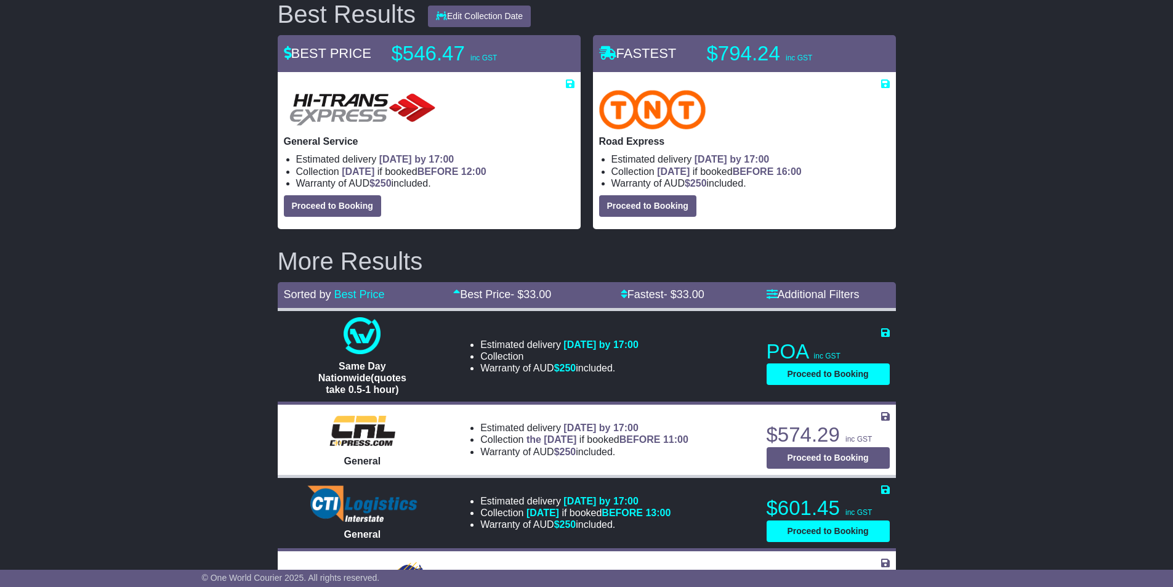
scroll to position [0, 0]
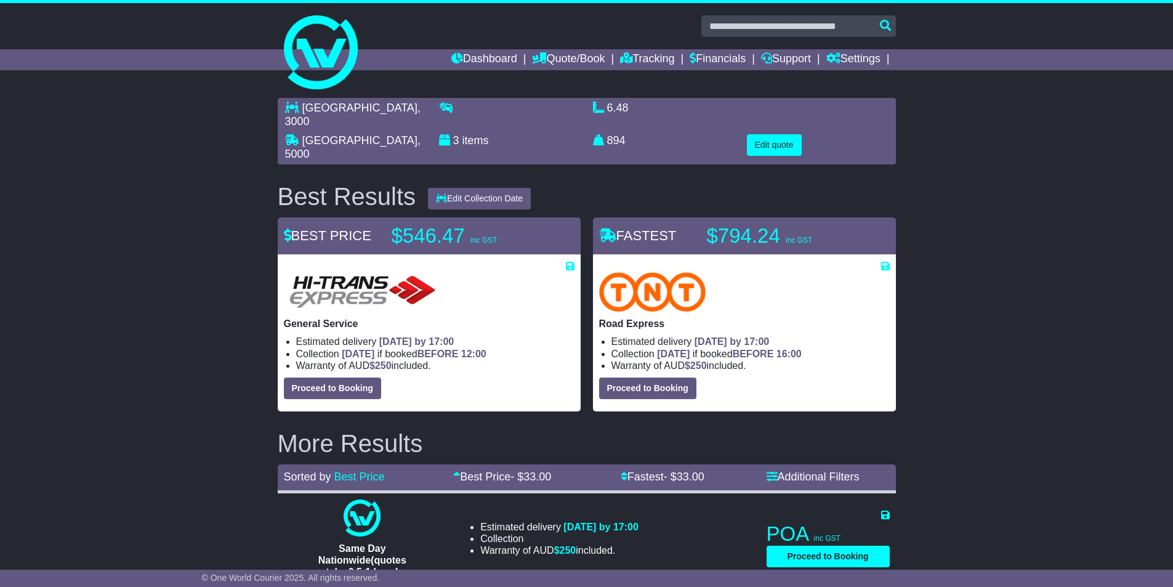
click at [618, 134] on span "894" at bounding box center [616, 140] width 18 height 12
copy span "894"
